Goal: Task Accomplishment & Management: Manage account settings

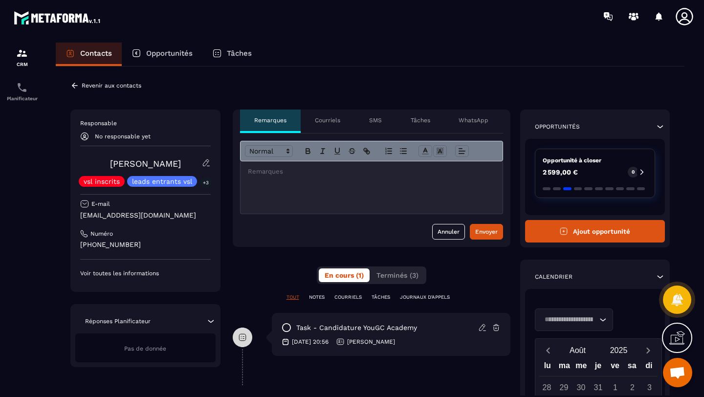
click at [655, 127] on icon at bounding box center [660, 127] width 10 height 10
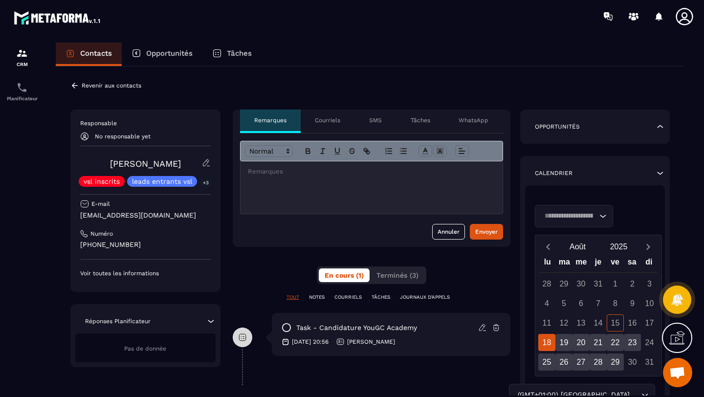
click at [655, 127] on icon at bounding box center [660, 127] width 10 height 10
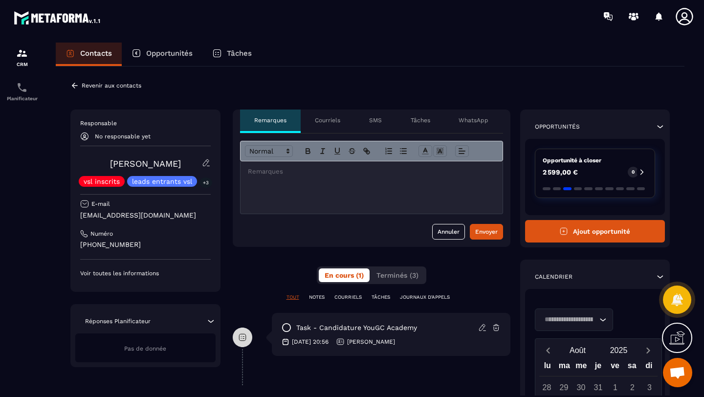
click at [105, 143] on div "Responsable No responsable yet [PERSON_NAME] vsl inscrits leads entrants vsl +3…" at bounding box center [145, 198] width 131 height 158
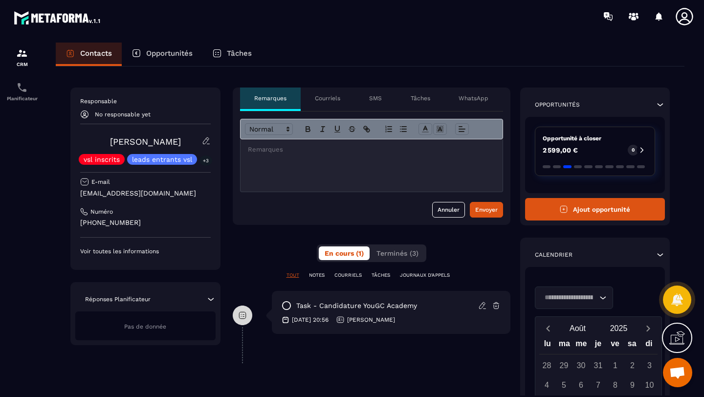
scroll to position [36, 0]
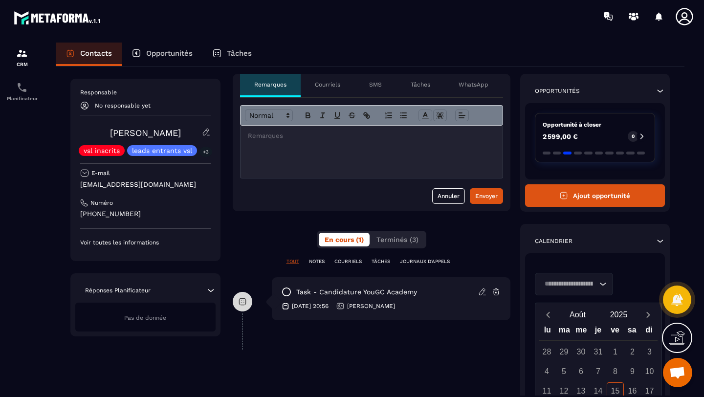
click at [102, 243] on p "Voir toutes les informations" at bounding box center [145, 243] width 131 height 8
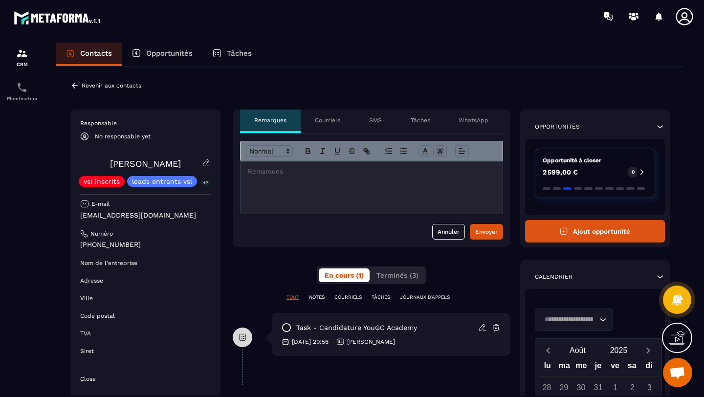
scroll to position [0, 0]
click at [659, 126] on icon at bounding box center [660, 127] width 10 height 10
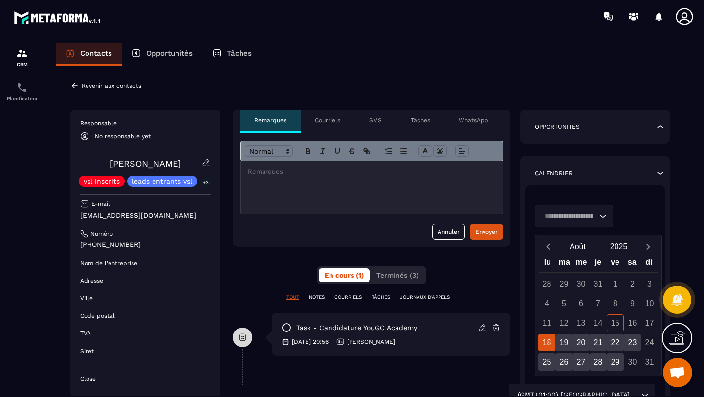
click at [659, 126] on icon at bounding box center [661, 126] width 6 height 3
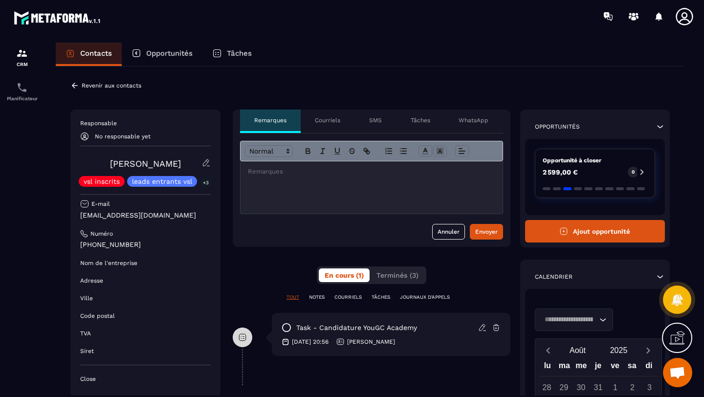
click at [127, 135] on p "No responsable yet" at bounding box center [123, 136] width 56 height 7
click at [116, 135] on p "No responsable yet" at bounding box center [123, 136] width 56 height 7
click at [77, 87] on icon at bounding box center [74, 85] width 9 height 9
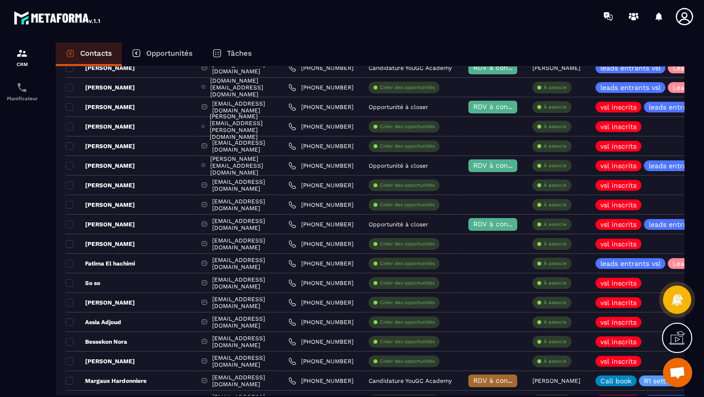
scroll to position [524, 0]
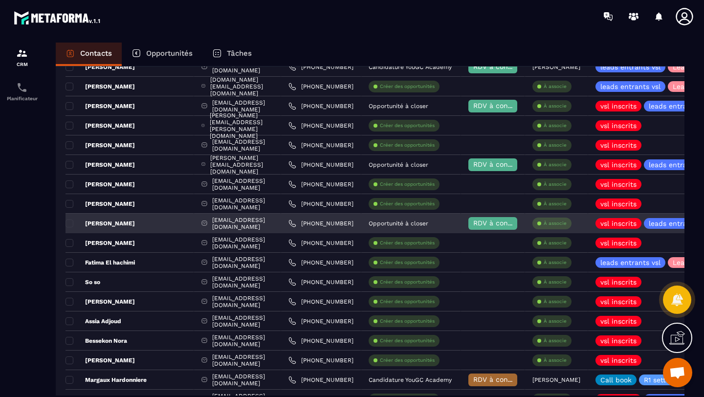
click at [567, 223] on p "À associe" at bounding box center [555, 223] width 23 height 7
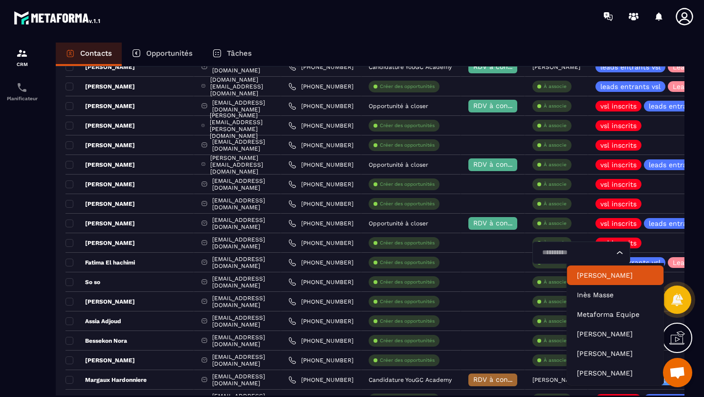
click at [603, 277] on p "[PERSON_NAME]" at bounding box center [615, 276] width 77 height 10
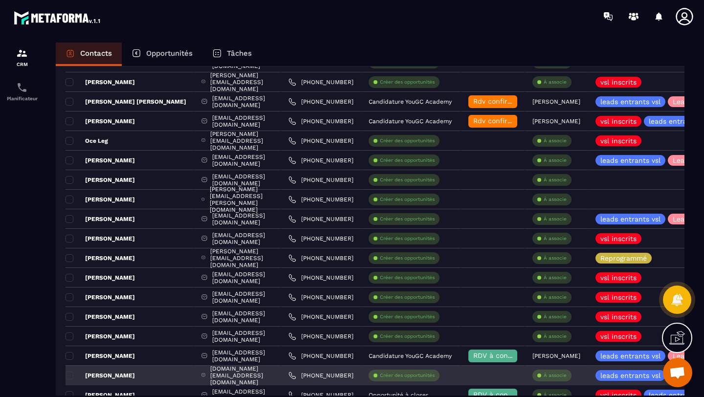
scroll to position [119, 0]
